Goal: Check status: Check status

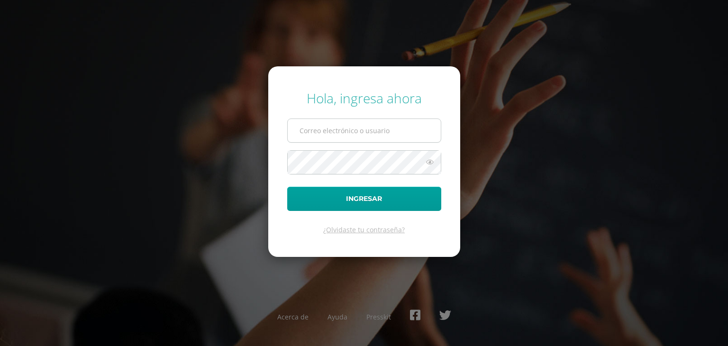
click at [370, 129] on input "text" at bounding box center [364, 130] width 153 height 23
type input "[EMAIL_ADDRESS][DOMAIN_NAME]"
click at [287, 187] on button "Ingresar" at bounding box center [364, 199] width 154 height 24
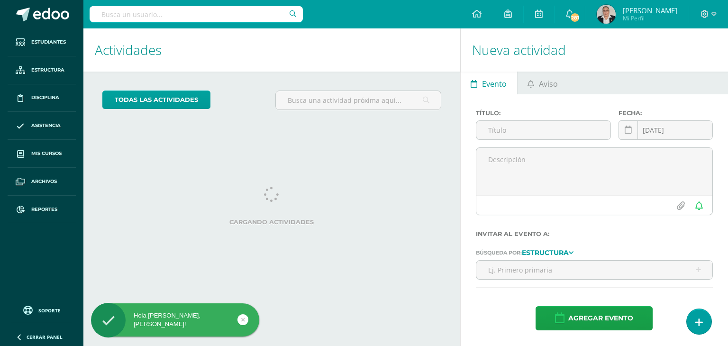
click at [194, 16] on input "text" at bounding box center [196, 14] width 213 height 16
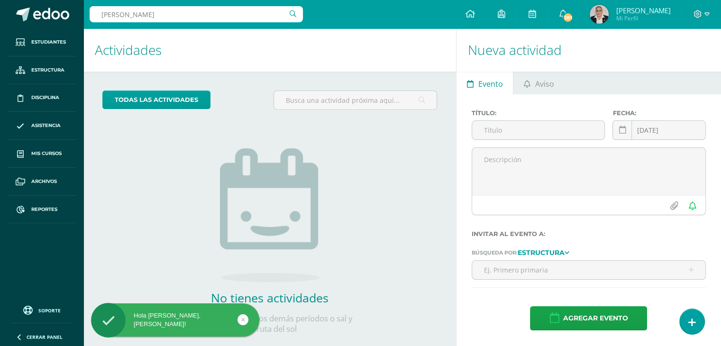
type input "Daniela ariza"
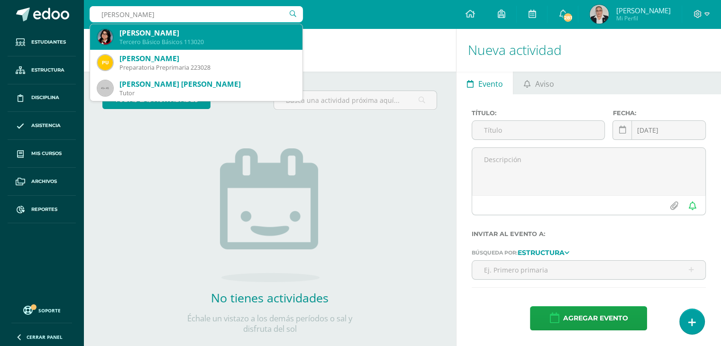
click at [140, 38] on div "Tercero Básico Básicos 113020" at bounding box center [207, 42] width 175 height 8
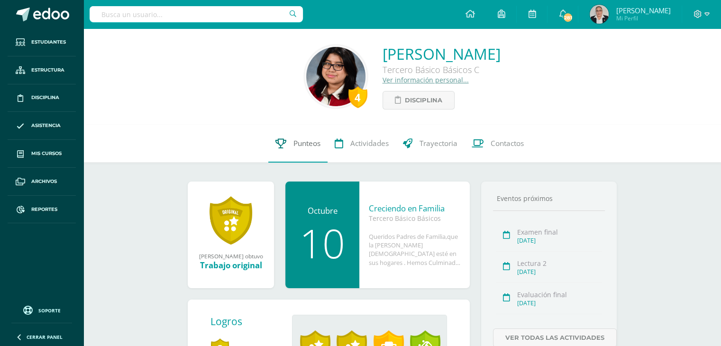
click at [305, 147] on span "Punteos" at bounding box center [307, 143] width 27 height 10
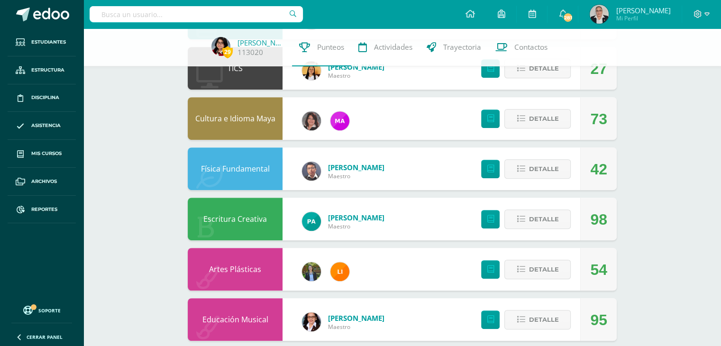
scroll to position [522, 0]
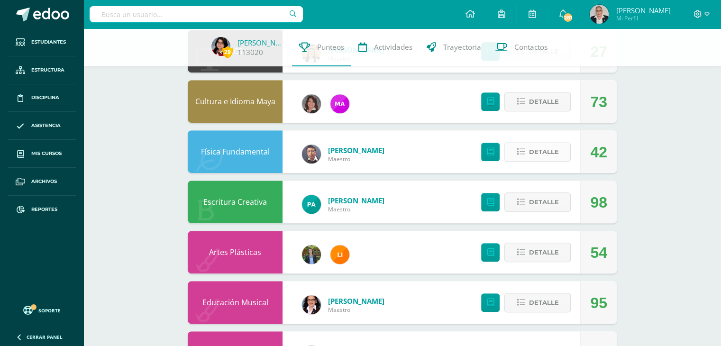
click at [534, 154] on span "Detalle" at bounding box center [544, 152] width 30 height 18
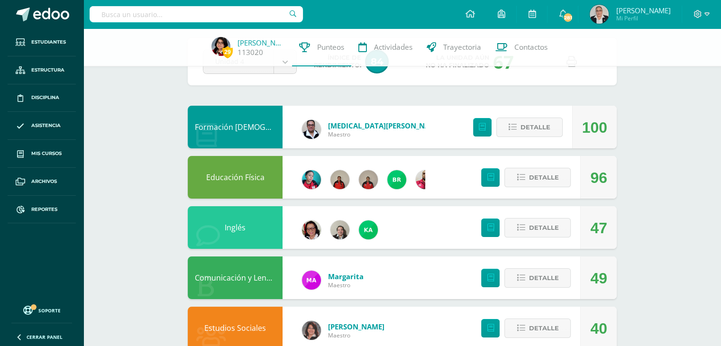
scroll to position [0, 0]
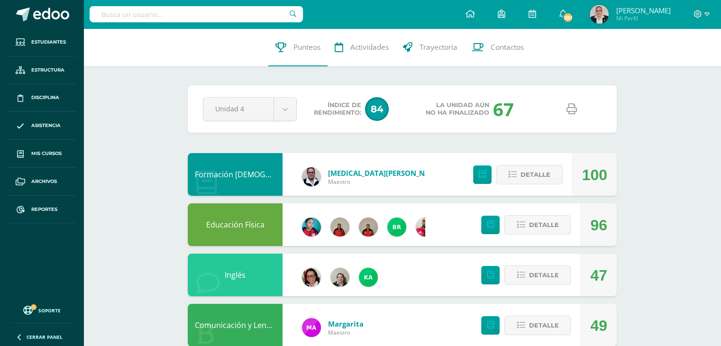
click at [572, 110] on icon at bounding box center [572, 109] width 10 height 10
